Goal: Task Accomplishment & Management: Manage account settings

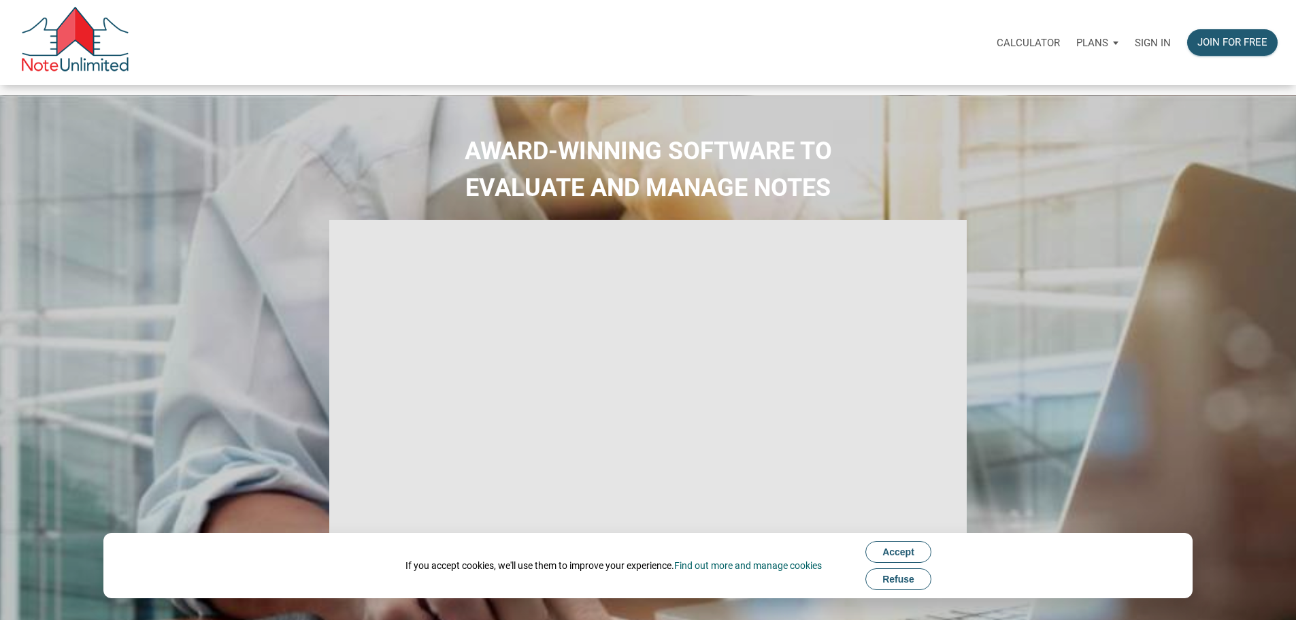
type input "Introduction to new features"
select select
click at [1135, 46] on p "Sign in" at bounding box center [1153, 43] width 36 height 12
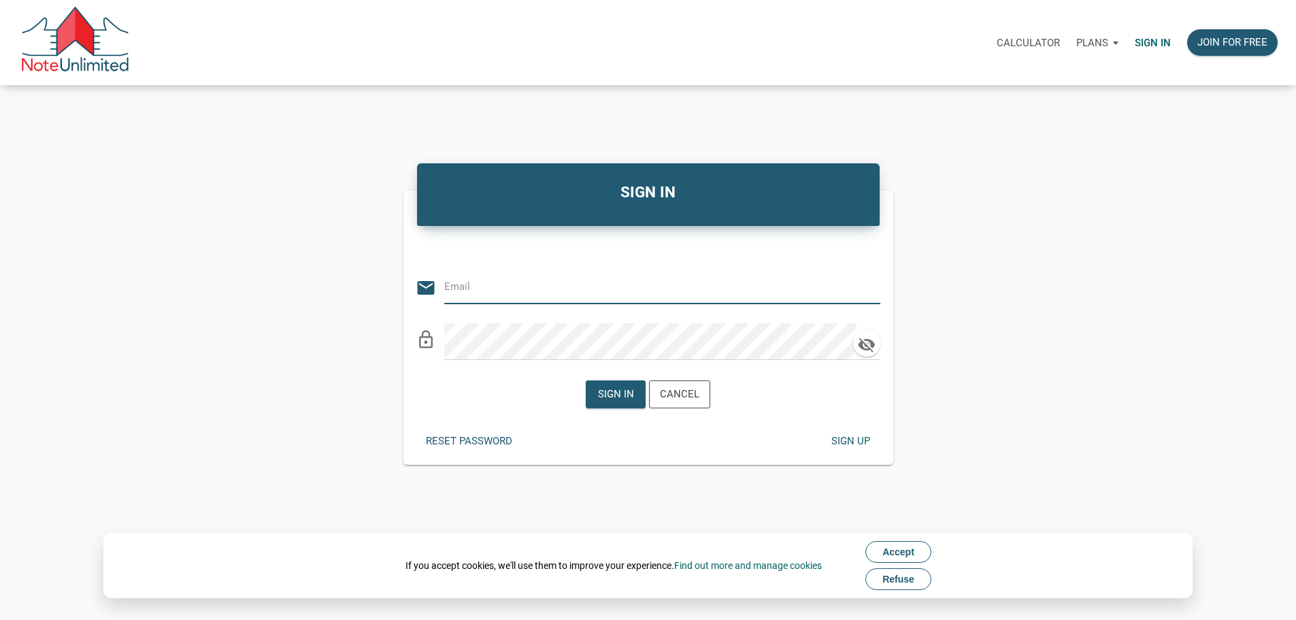
type input "[PERSON_NAME][EMAIL_ADDRESS][DOMAIN_NAME]"
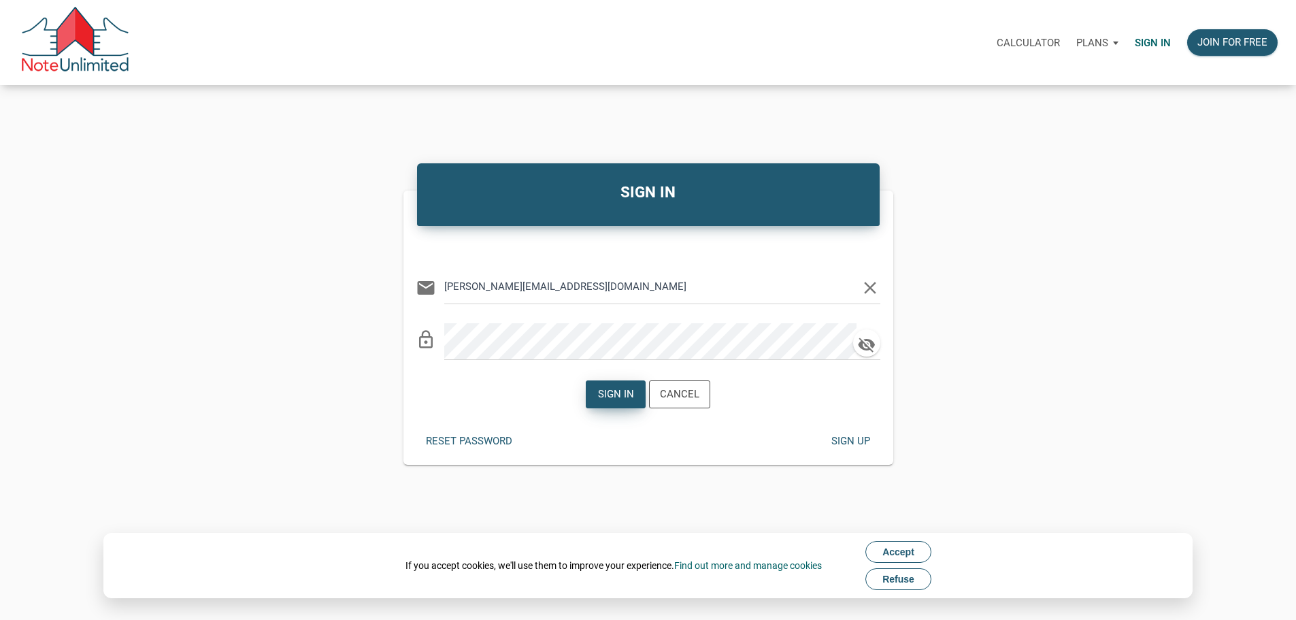
click at [607, 398] on div "Sign in" at bounding box center [616, 394] width 36 height 16
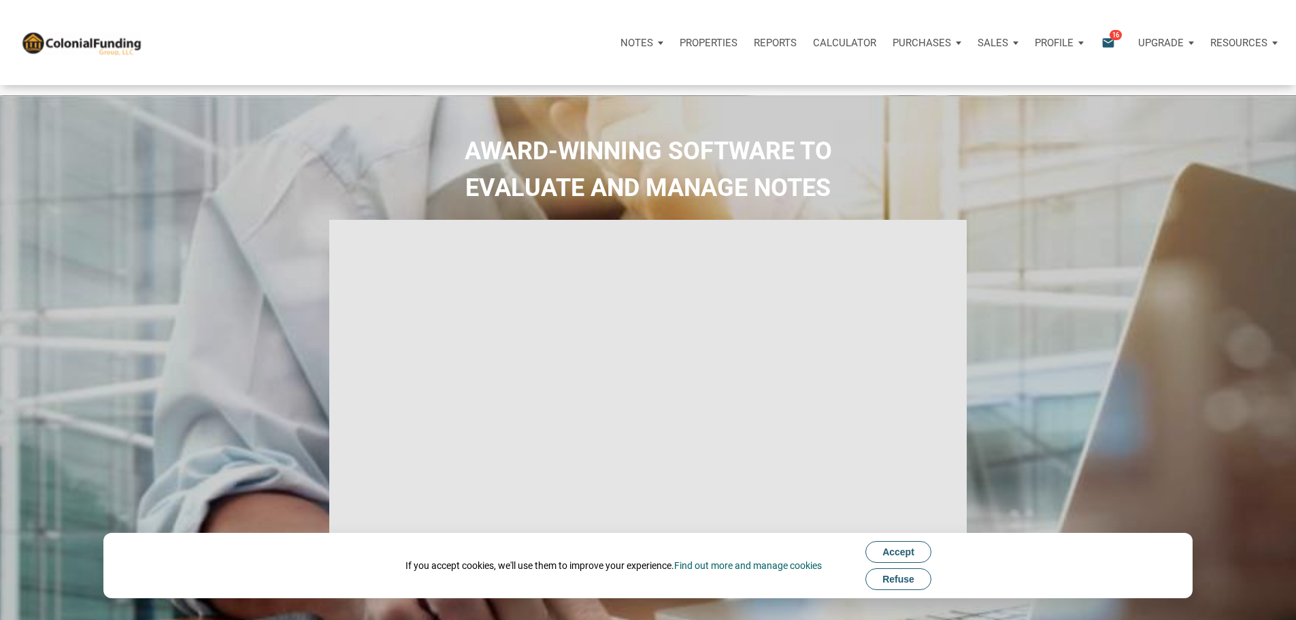
type input "Introduction to new features"
select select
click at [1100, 43] on icon "email" at bounding box center [1108, 43] width 16 height 16
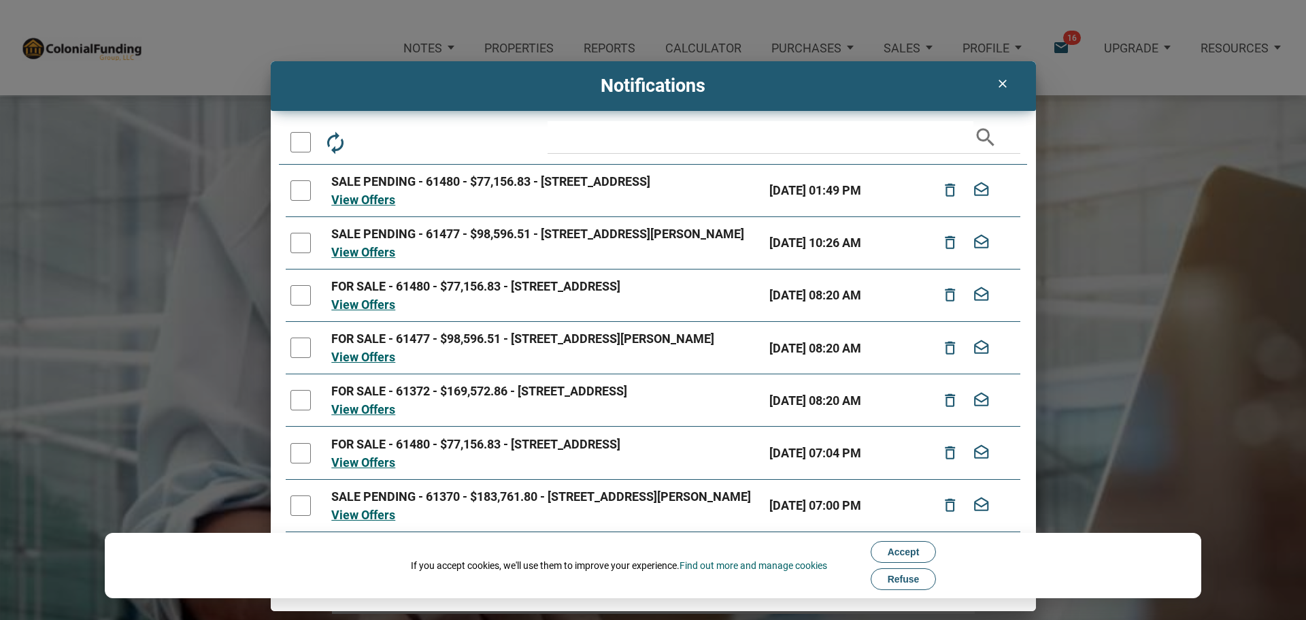
click at [1001, 80] on icon "clear" at bounding box center [1002, 84] width 16 height 14
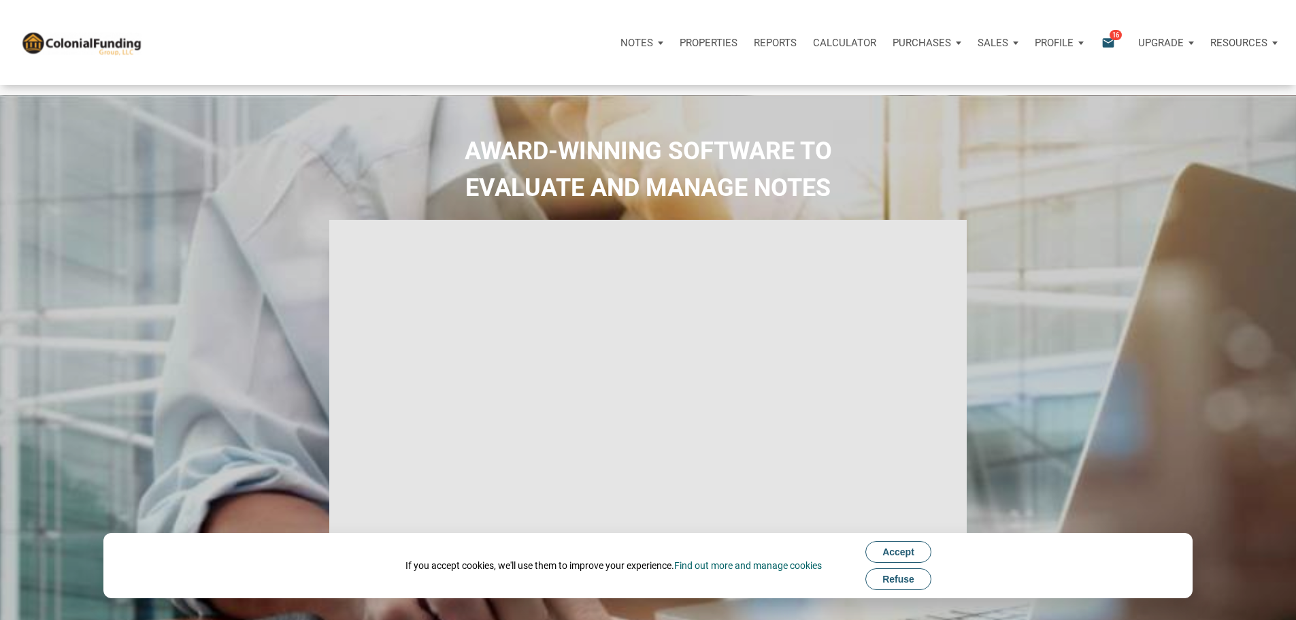
click at [1100, 50] on icon "email" at bounding box center [1108, 43] width 16 height 16
